Goal: Task Accomplishment & Management: Use online tool/utility

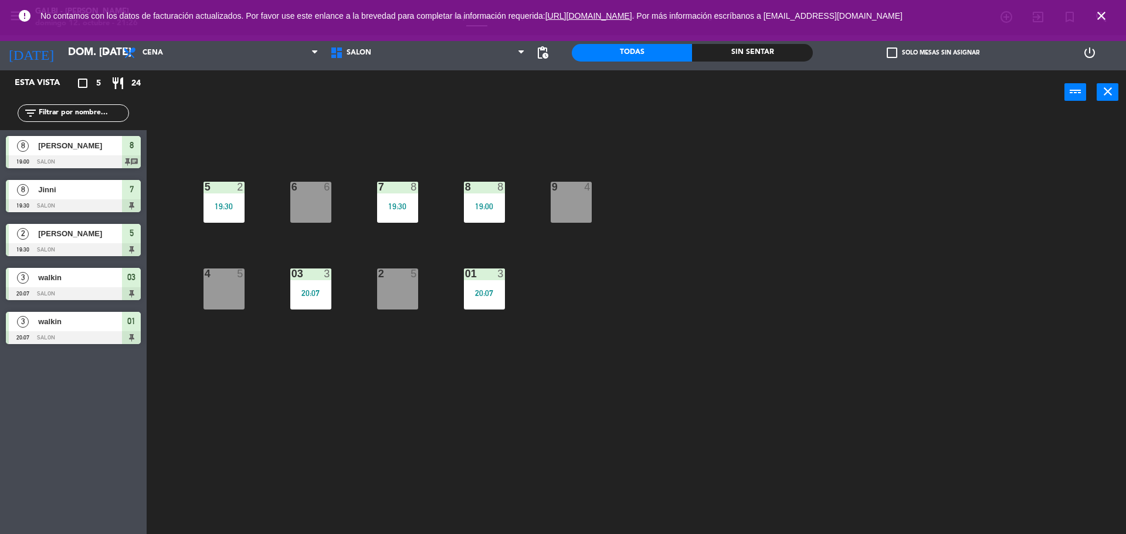
click at [224, 297] on div "4 5" at bounding box center [224, 289] width 41 height 41
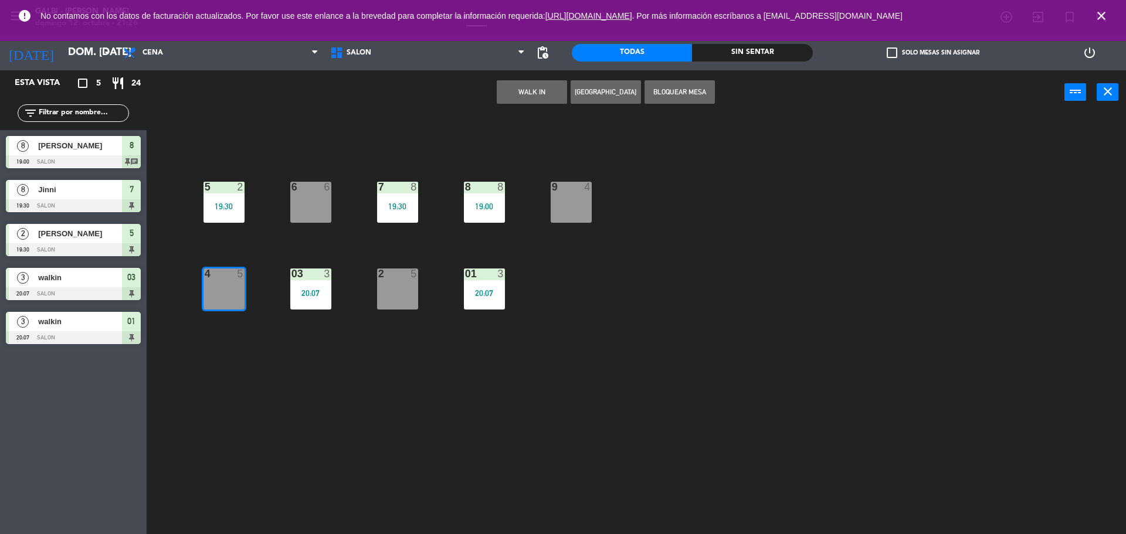
click at [533, 96] on button "WALK IN" at bounding box center [532, 91] width 70 height 23
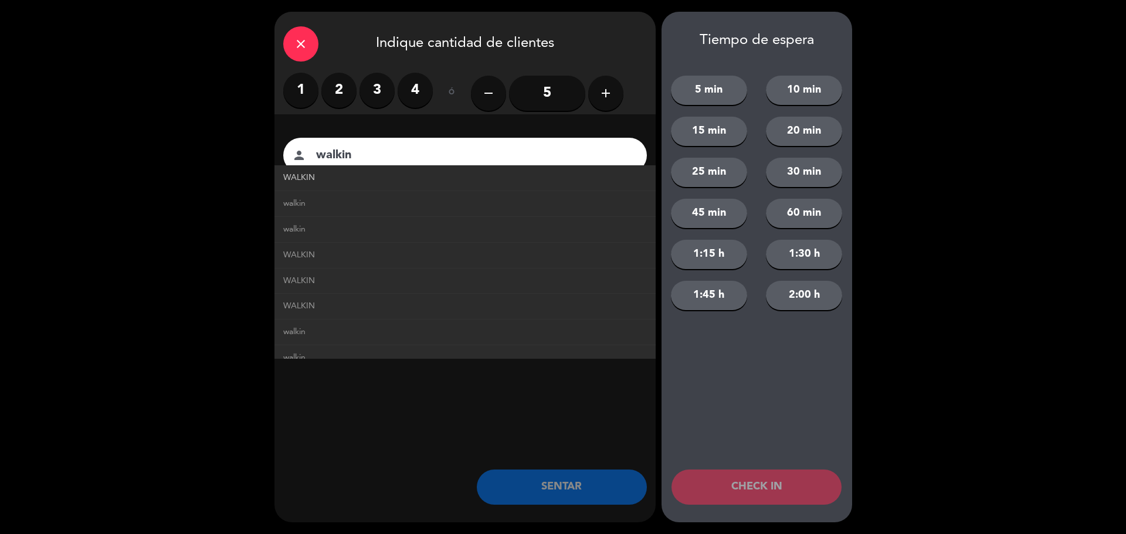
click at [350, 175] on link "WALKIN" at bounding box center [465, 177] width 364 height 13
type input "WALKIN"
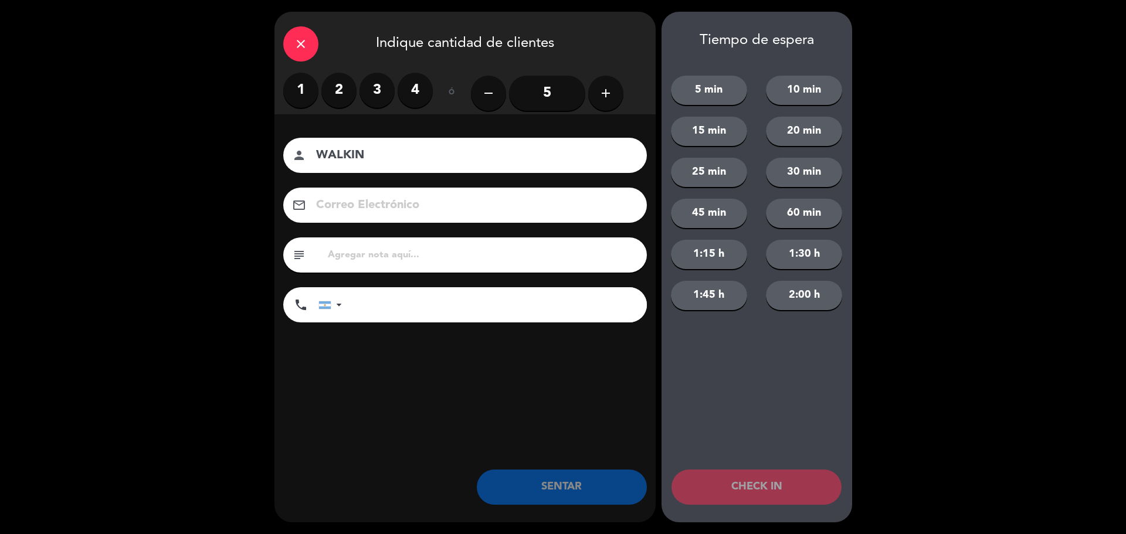
click at [336, 96] on label "2" at bounding box center [338, 90] width 35 height 35
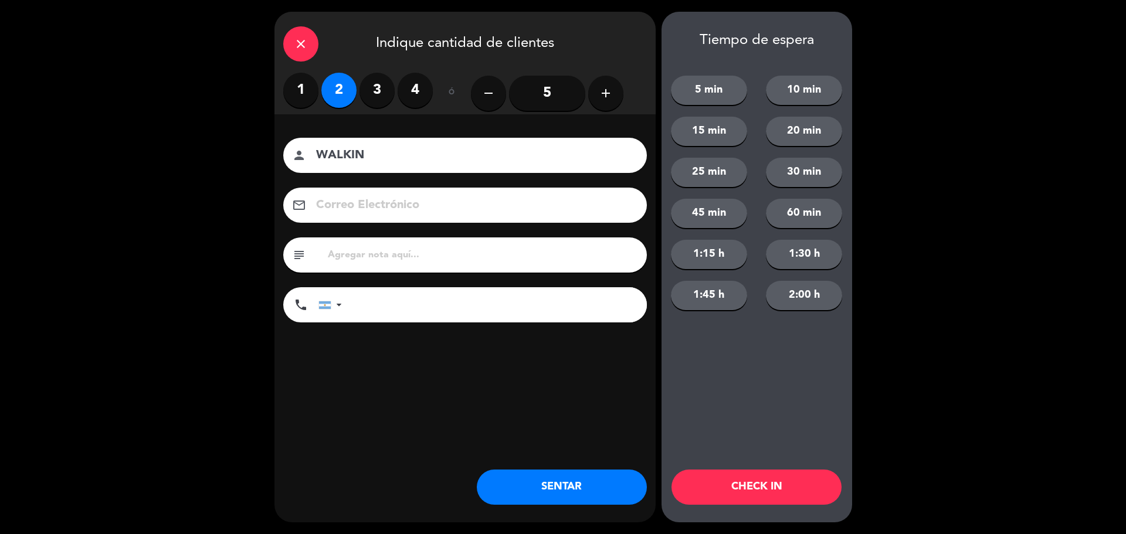
click at [570, 485] on button "SENTAR" at bounding box center [562, 487] width 170 height 35
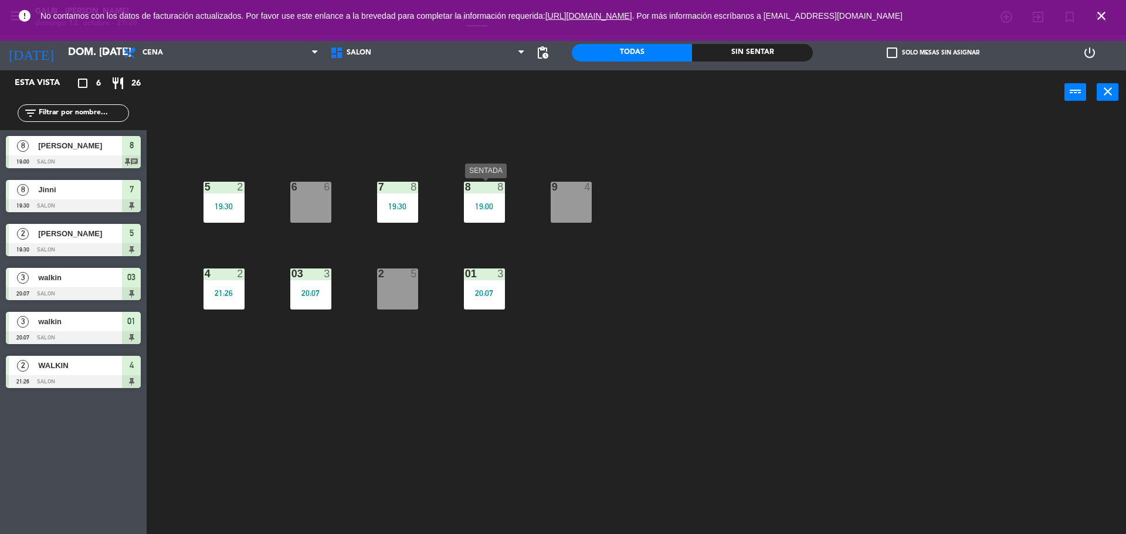
click at [481, 221] on div "8 8 19:00" at bounding box center [484, 202] width 41 height 41
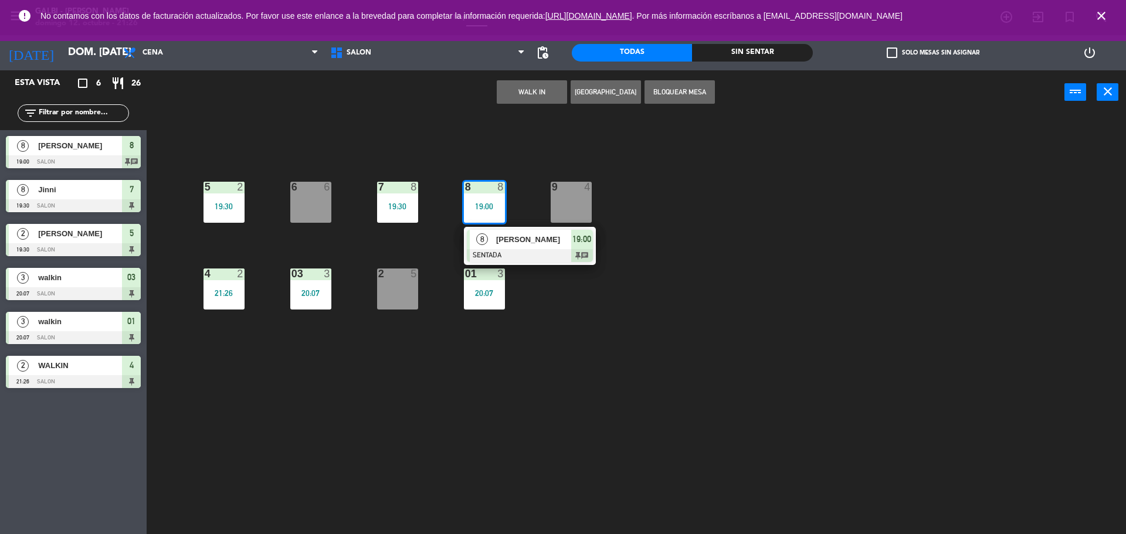
click at [513, 244] on span "[PERSON_NAME]" at bounding box center [533, 239] width 75 height 12
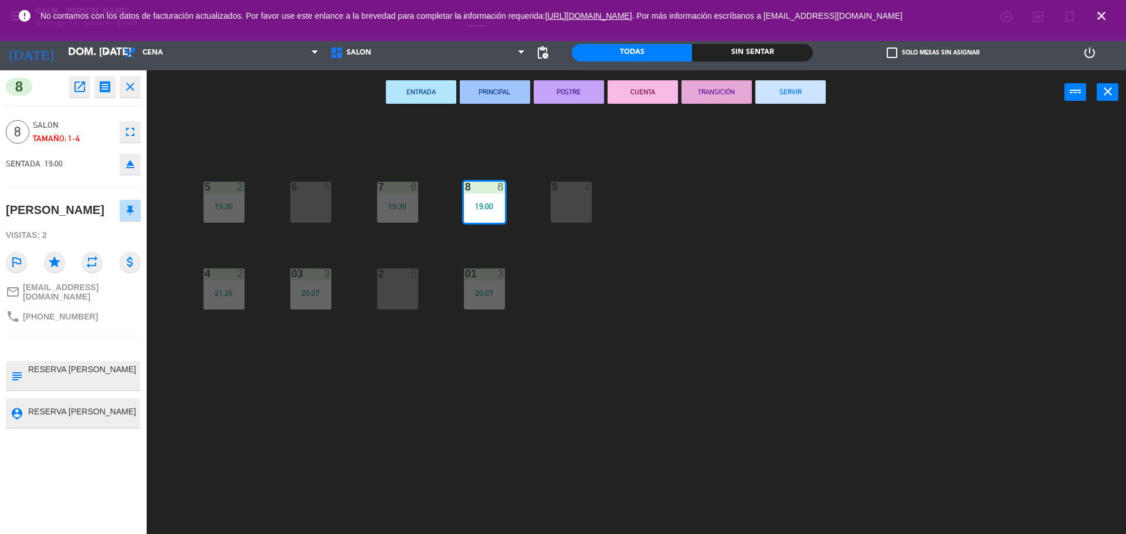
click at [783, 87] on button "SERVIR" at bounding box center [791, 91] width 70 height 23
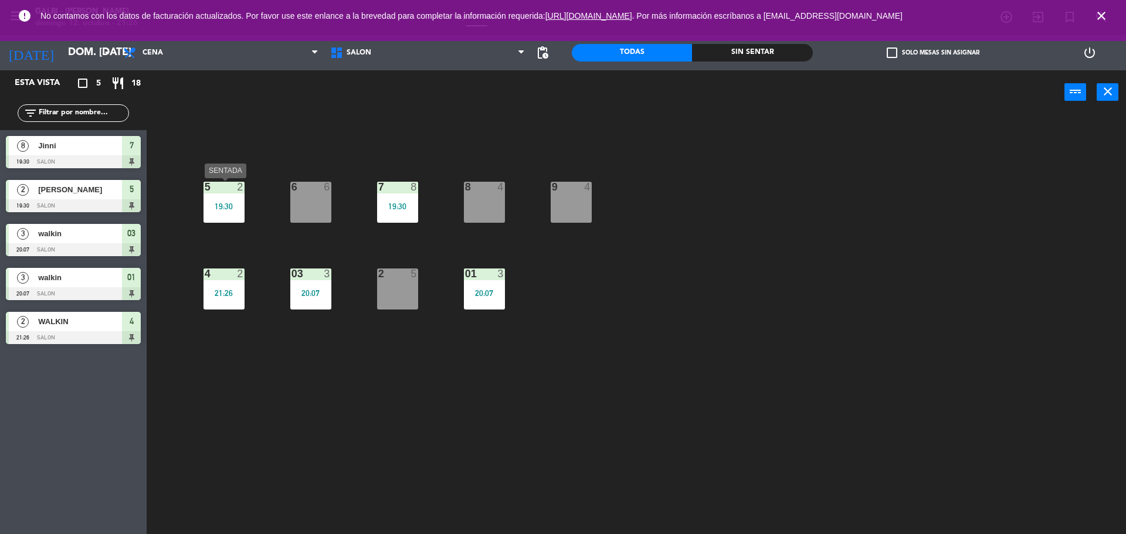
click at [224, 199] on div "5 2 19:30" at bounding box center [224, 202] width 41 height 41
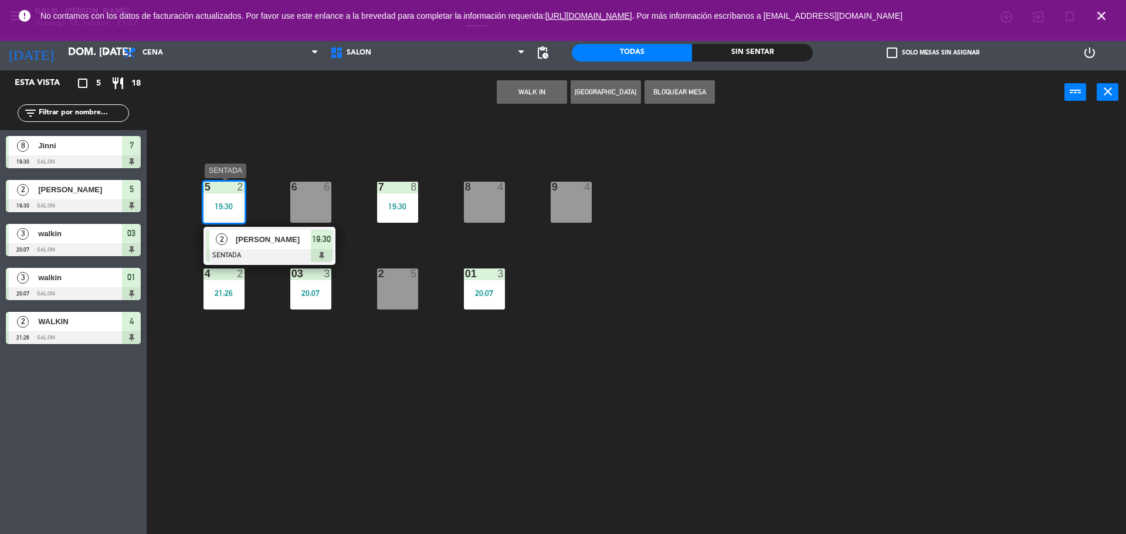
click at [258, 249] on div at bounding box center [270, 255] width 126 height 13
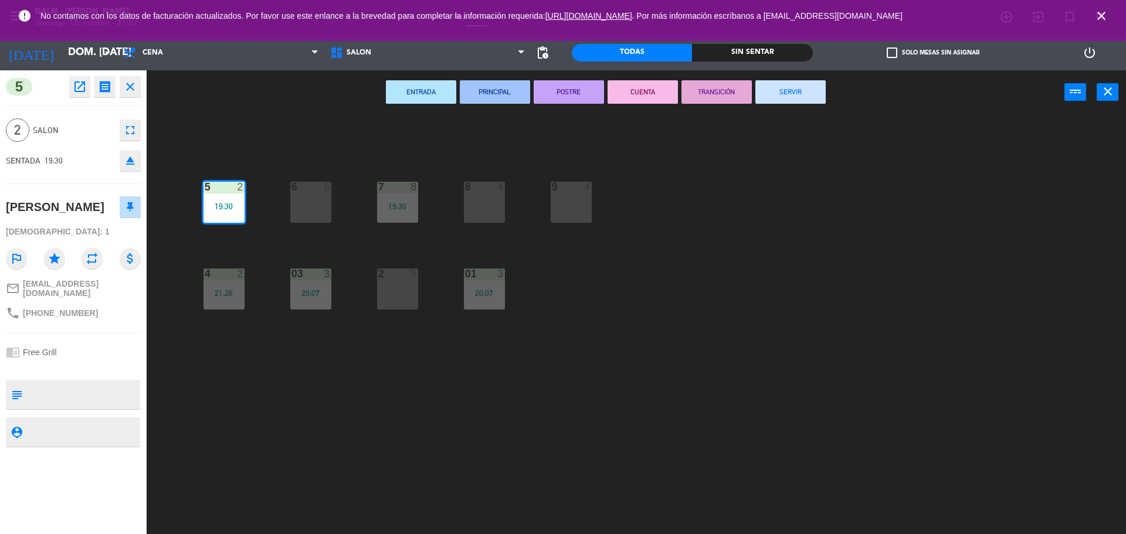
click at [801, 88] on button "SERVIR" at bounding box center [791, 91] width 70 height 23
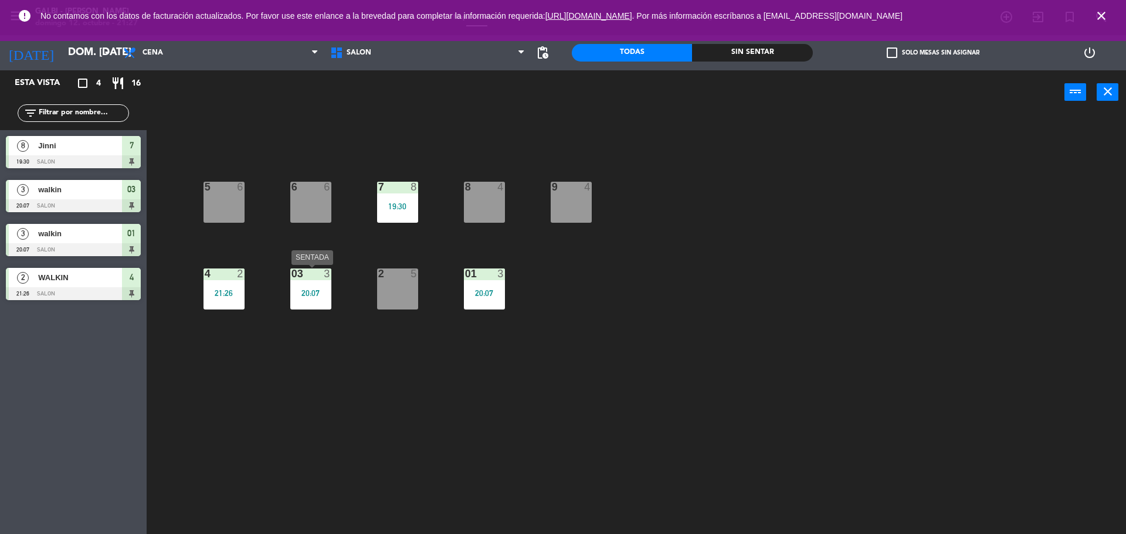
click at [310, 301] on div "03 3 20:07" at bounding box center [310, 289] width 41 height 41
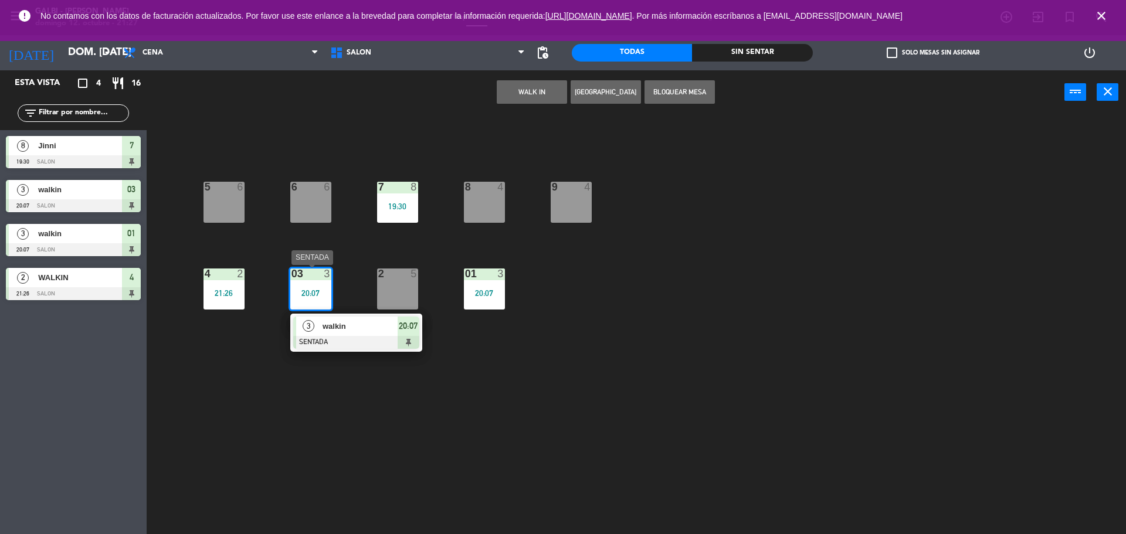
click at [365, 327] on div "3 walkin SENTADA 20:07" at bounding box center [357, 333] width 150 height 38
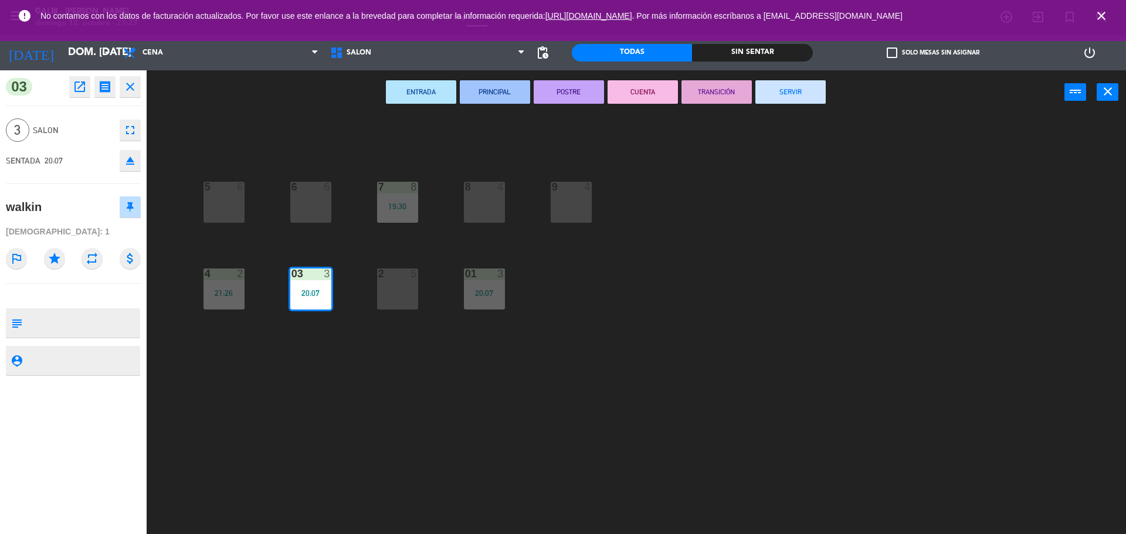
click at [791, 97] on button "SERVIR" at bounding box center [791, 91] width 70 height 23
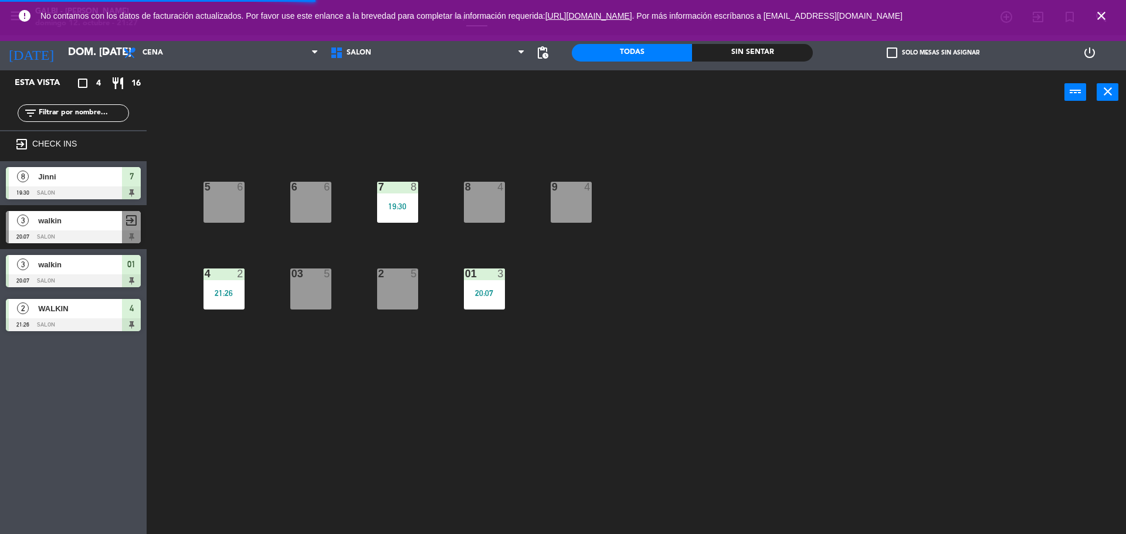
click at [477, 290] on div "20:07" at bounding box center [484, 293] width 41 height 8
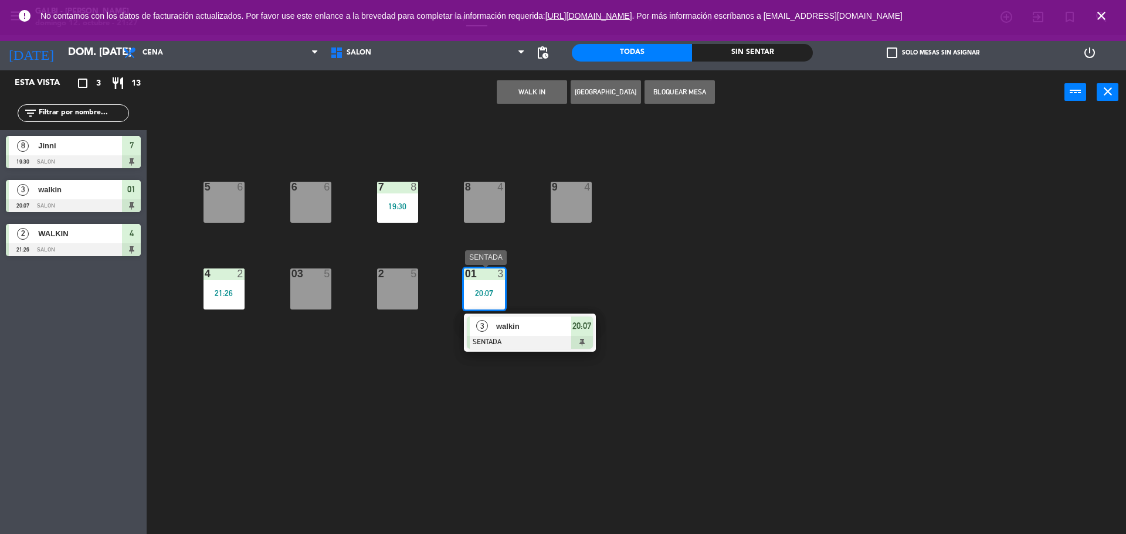
click at [514, 330] on span "walkin" at bounding box center [533, 326] width 75 height 12
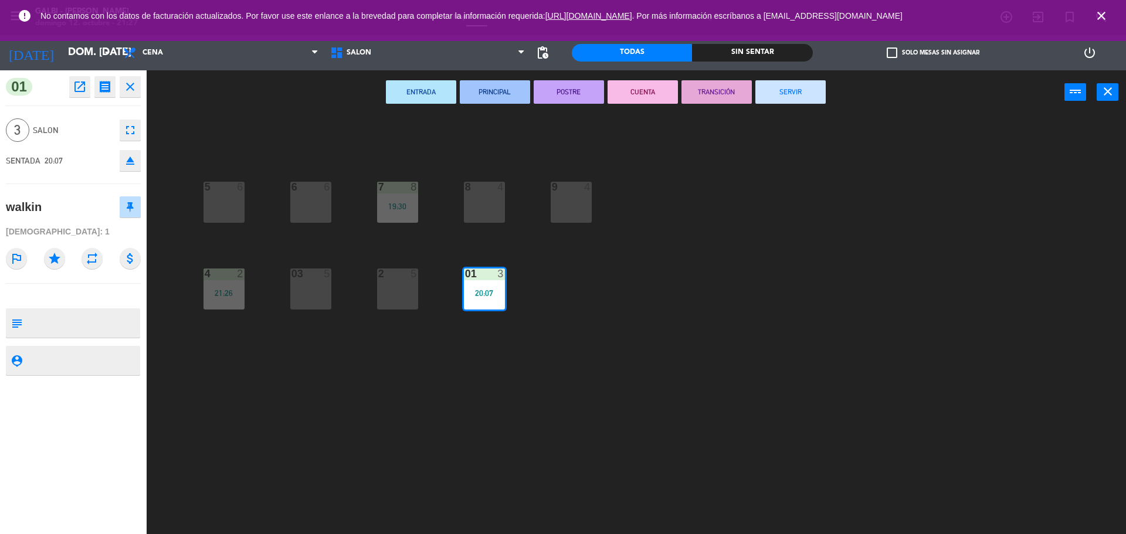
click at [786, 89] on button "SERVIR" at bounding box center [791, 91] width 70 height 23
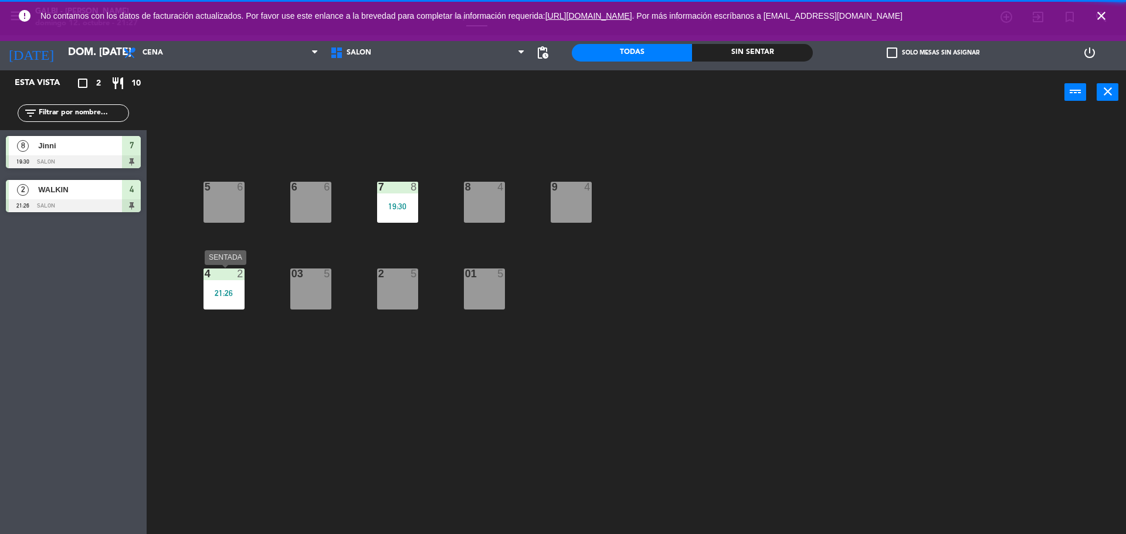
click at [229, 292] on div "21:26" at bounding box center [224, 293] width 41 height 8
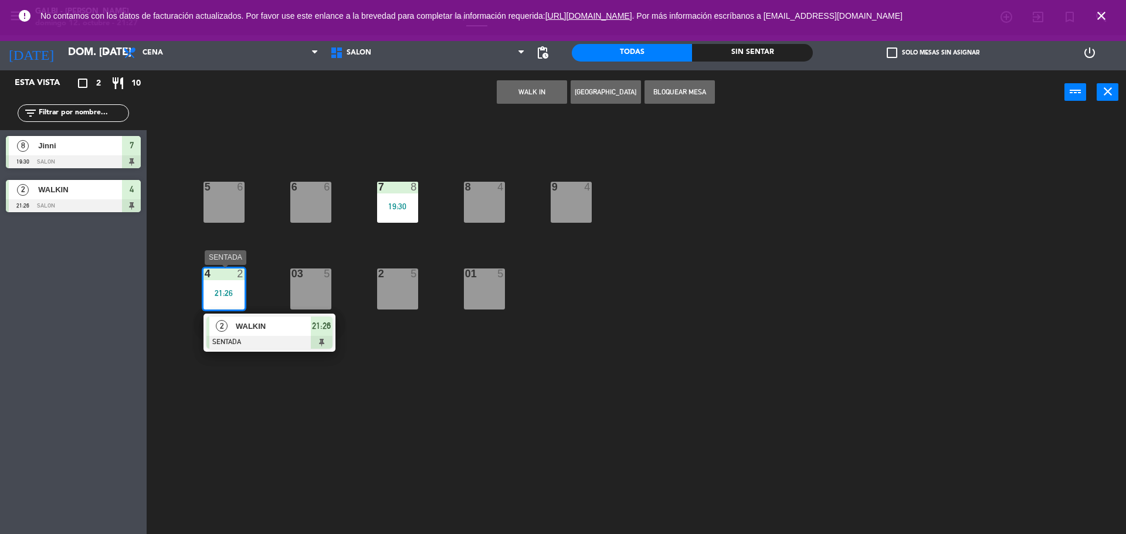
click at [292, 337] on div at bounding box center [270, 342] width 126 height 13
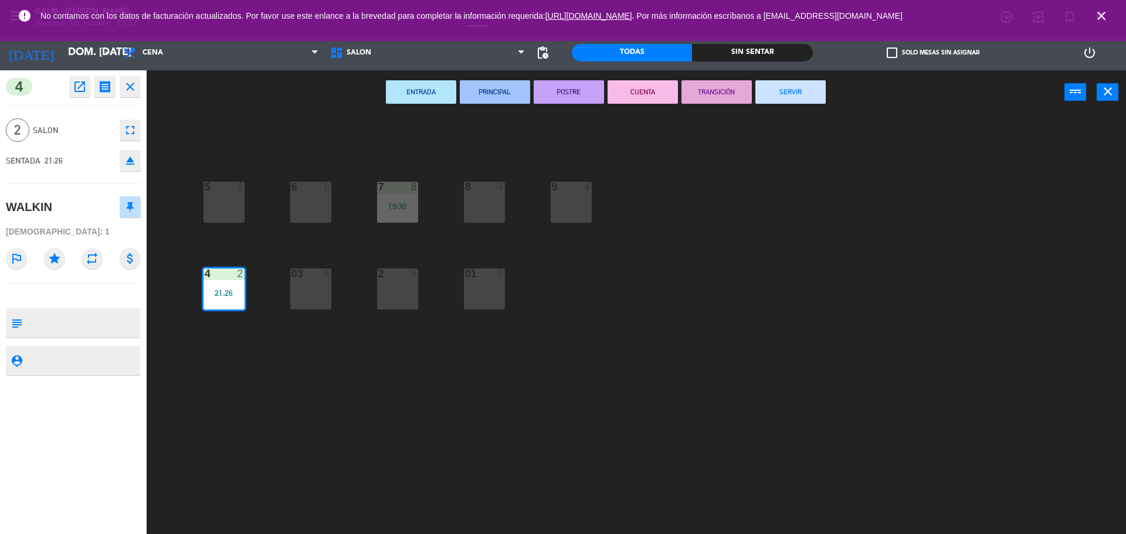
click at [784, 89] on button "SERVIR" at bounding box center [791, 91] width 70 height 23
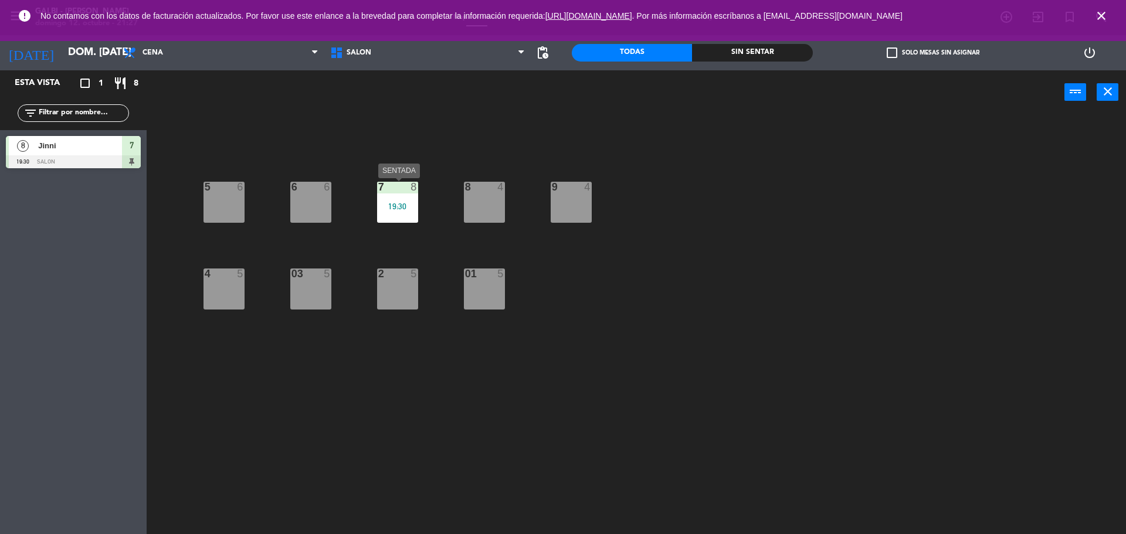
click at [390, 207] on div "19:30" at bounding box center [397, 206] width 41 height 8
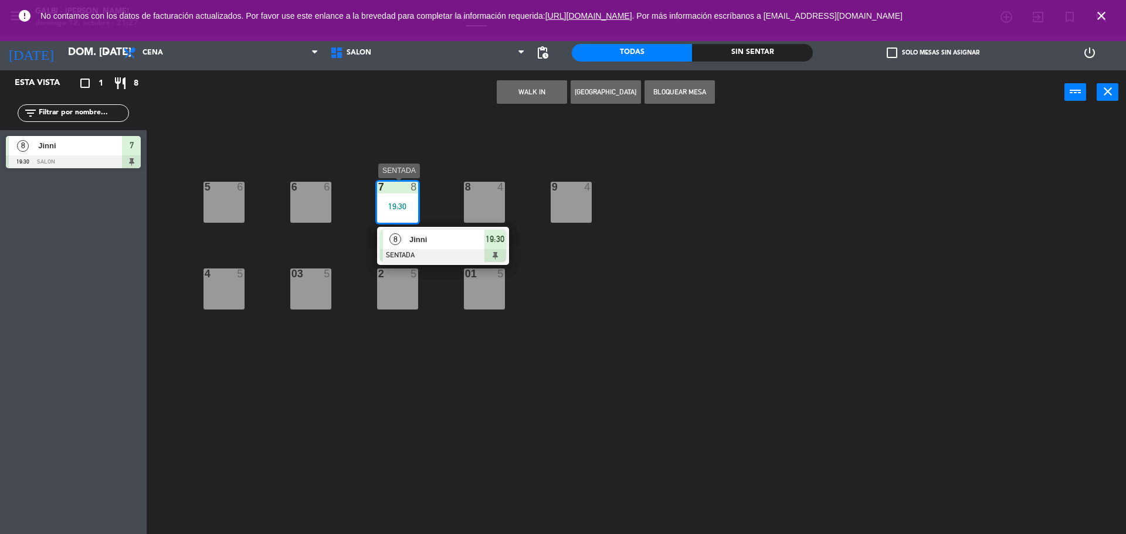
click at [452, 256] on div at bounding box center [443, 255] width 126 height 13
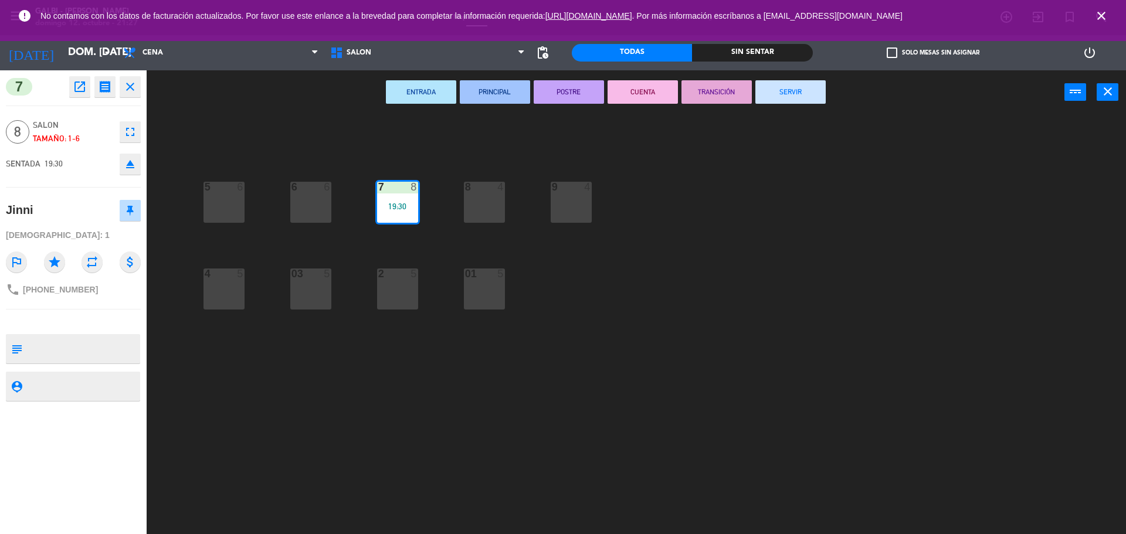
click at [785, 94] on button "SERVIR" at bounding box center [791, 91] width 70 height 23
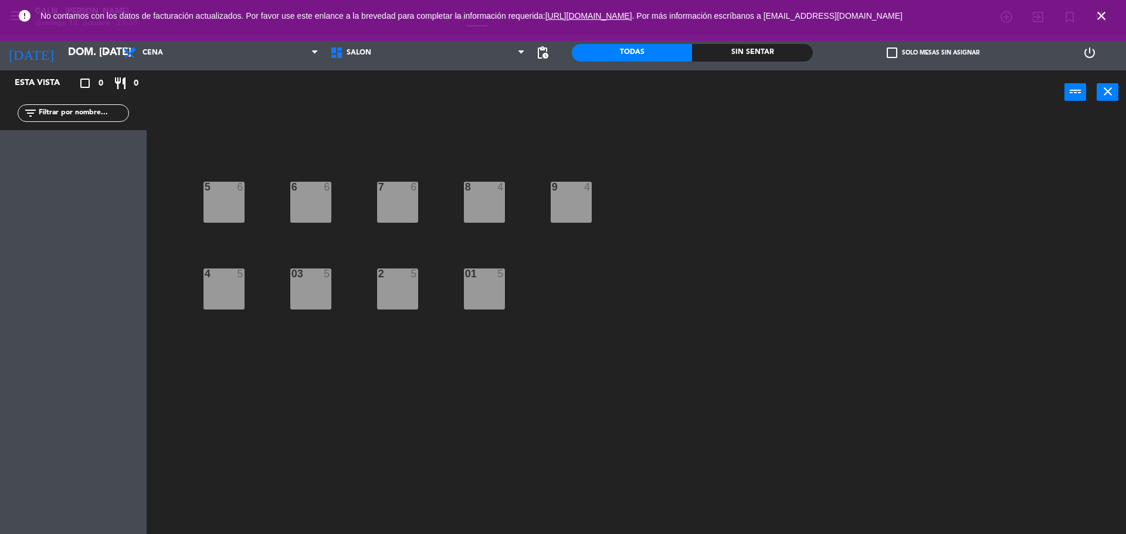
click at [19, 252] on div "Esta vista crop_square 0 restaurant 0 filter_list" at bounding box center [73, 302] width 147 height 464
